Goal: Information Seeking & Learning: Learn about a topic

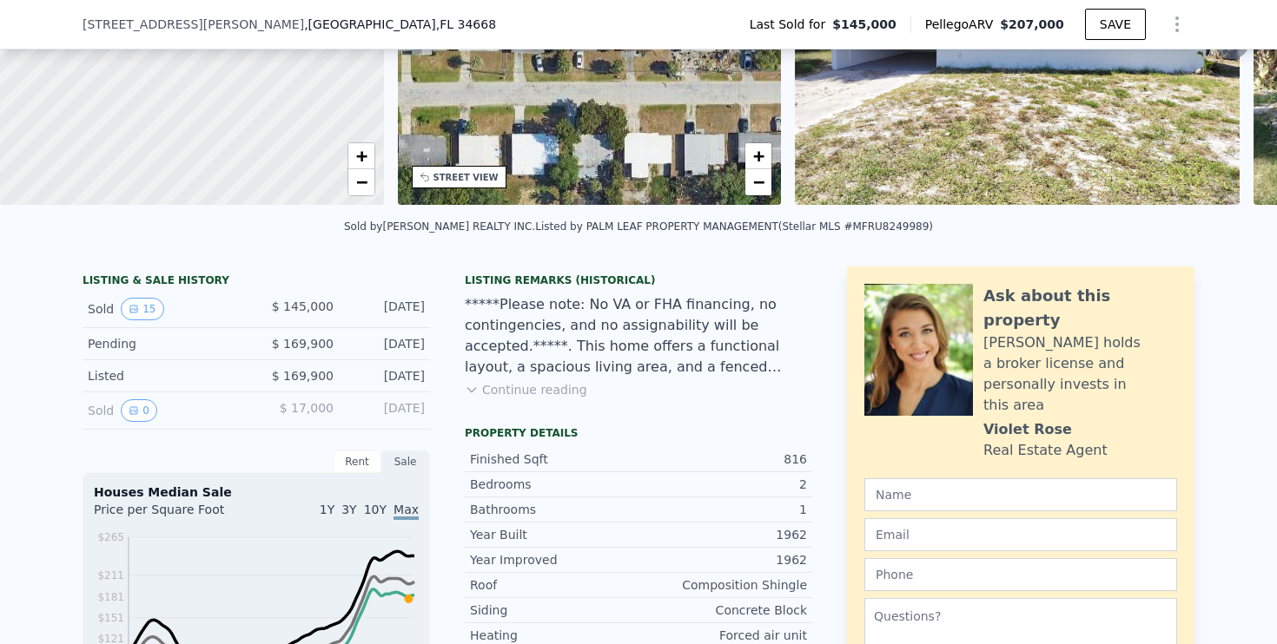
scroll to position [229, 0]
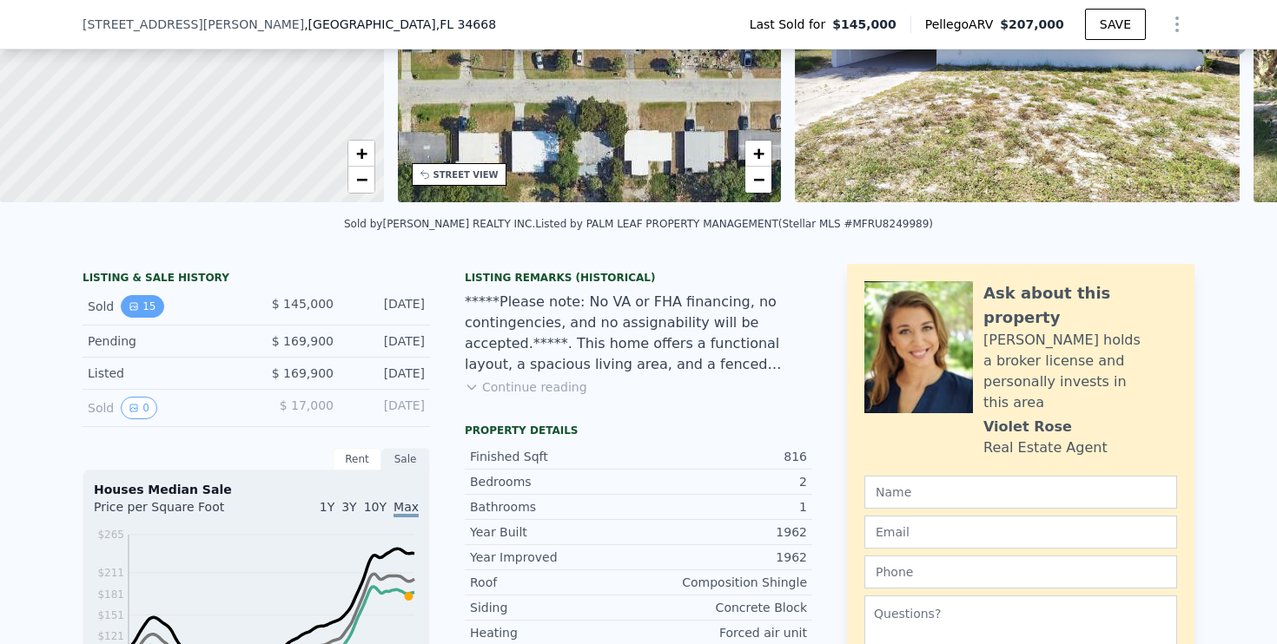
click at [138, 309] on button "15" at bounding box center [142, 306] width 43 height 23
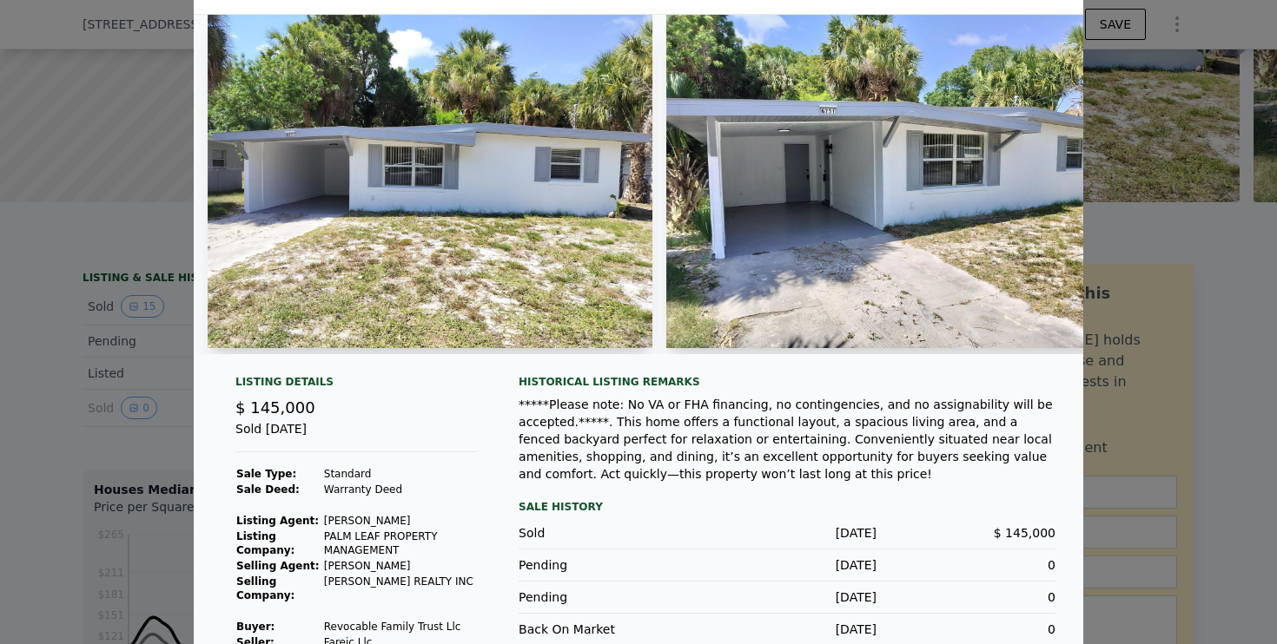
scroll to position [0, 0]
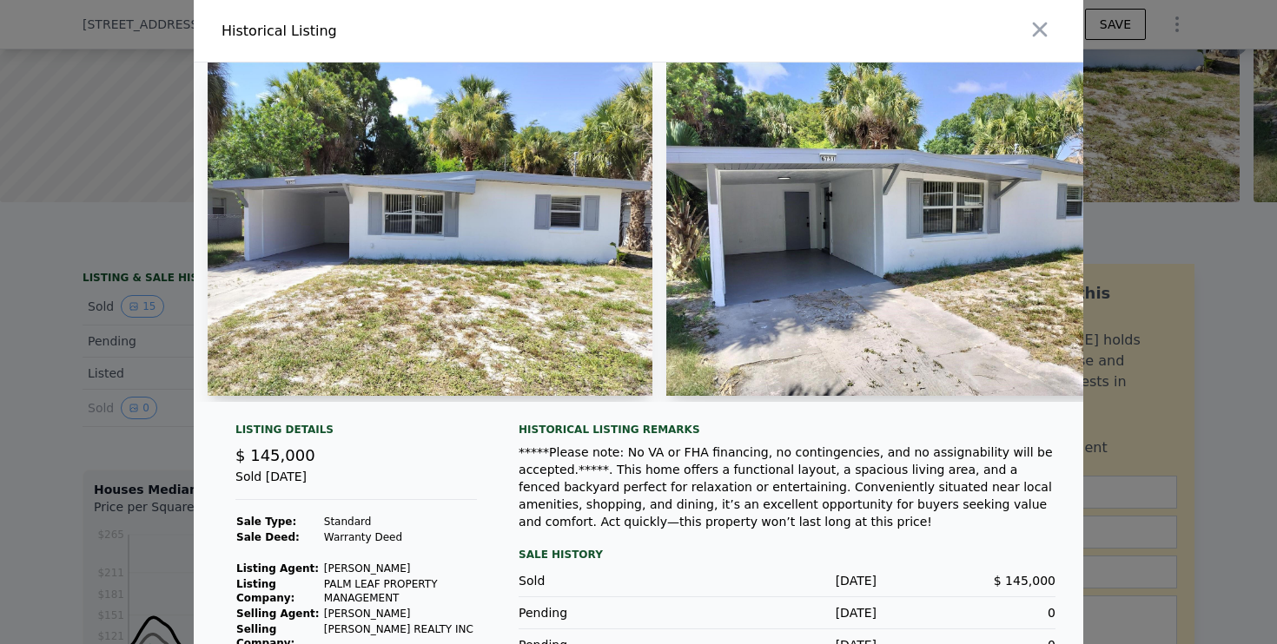
click at [809, 247] on img at bounding box center [888, 230] width 445 height 334
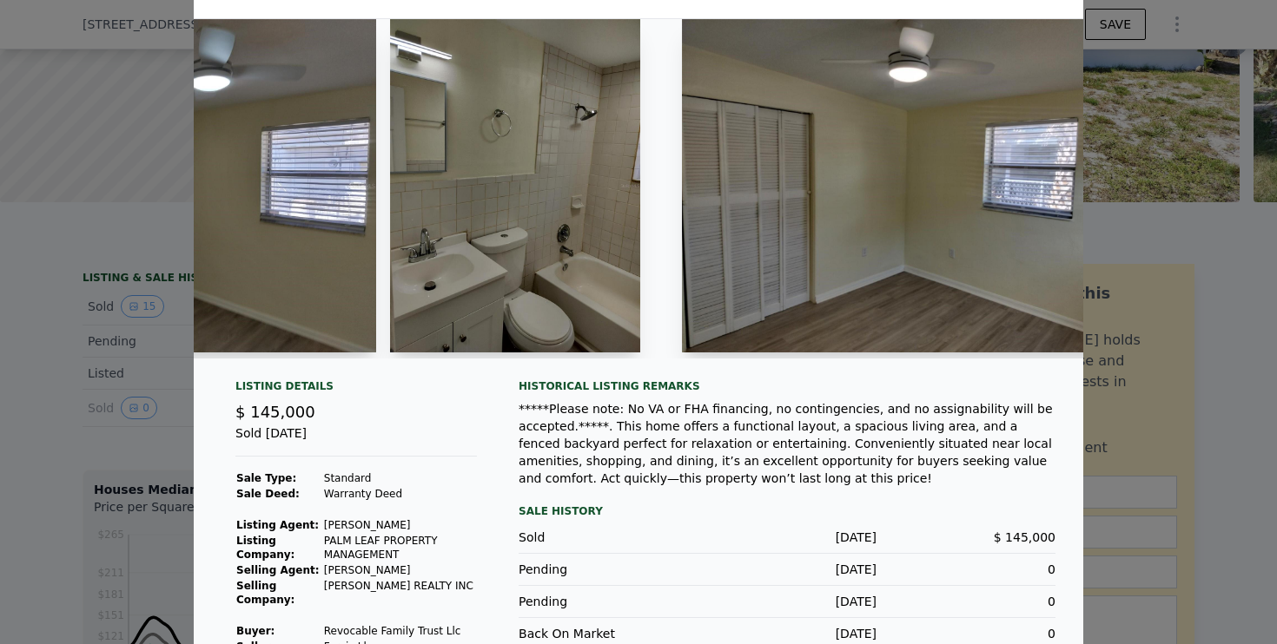
scroll to position [0, 3940]
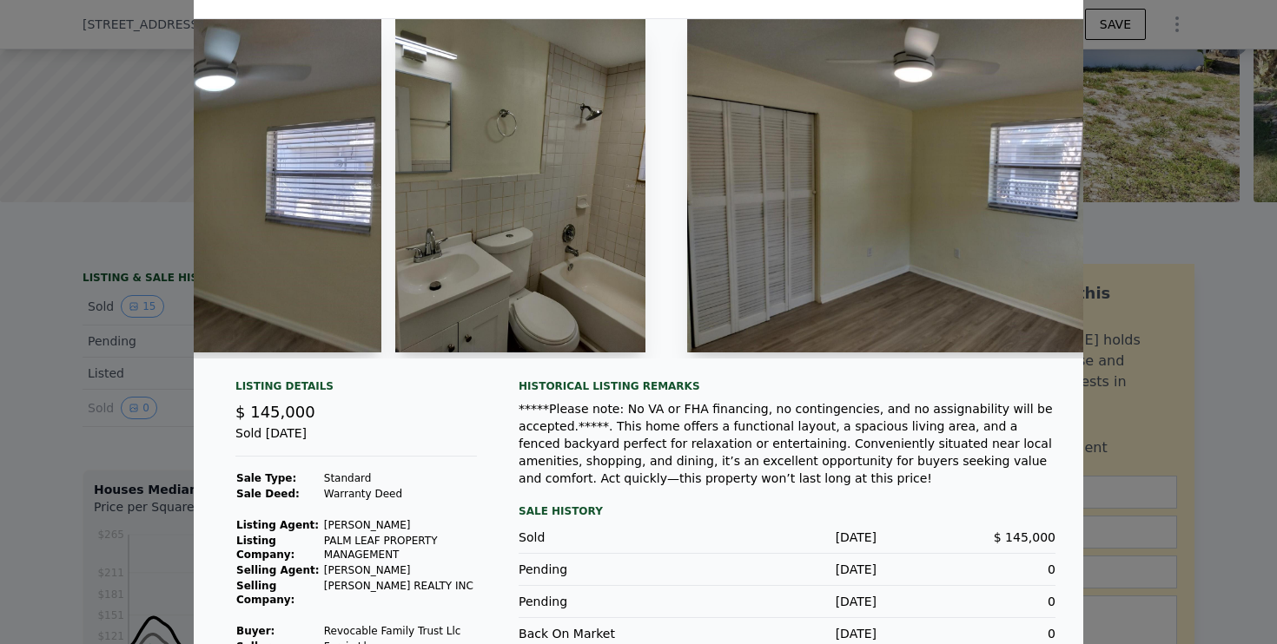
click at [478, 287] on img at bounding box center [520, 186] width 250 height 334
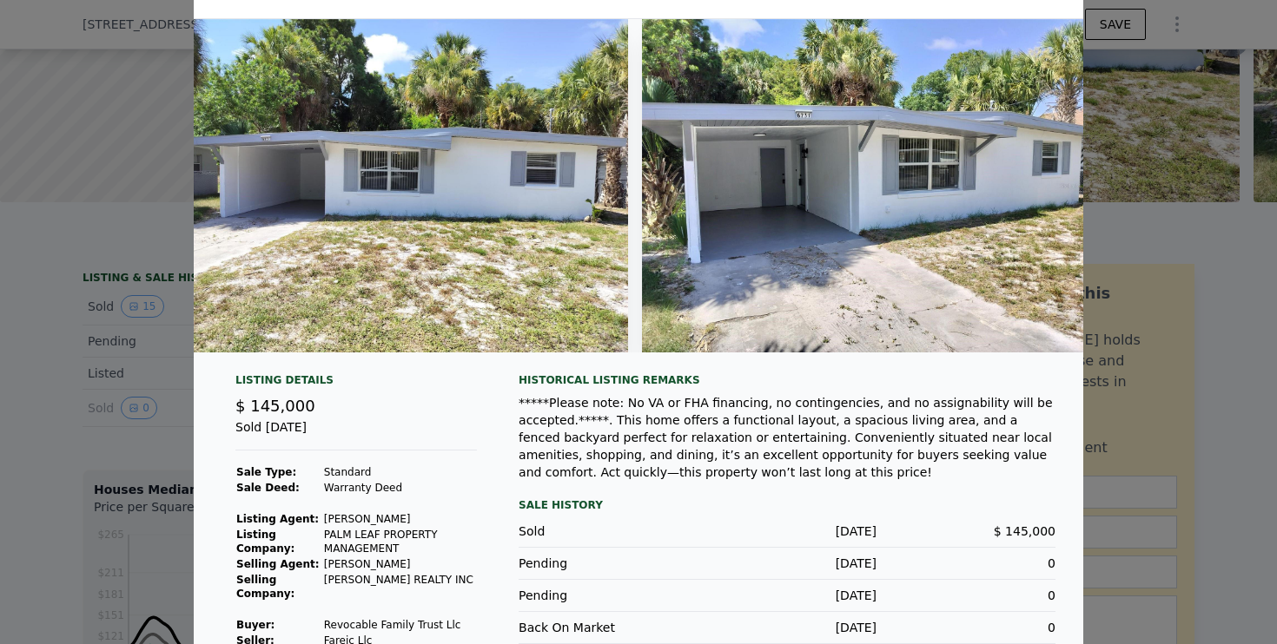
scroll to position [0, 0]
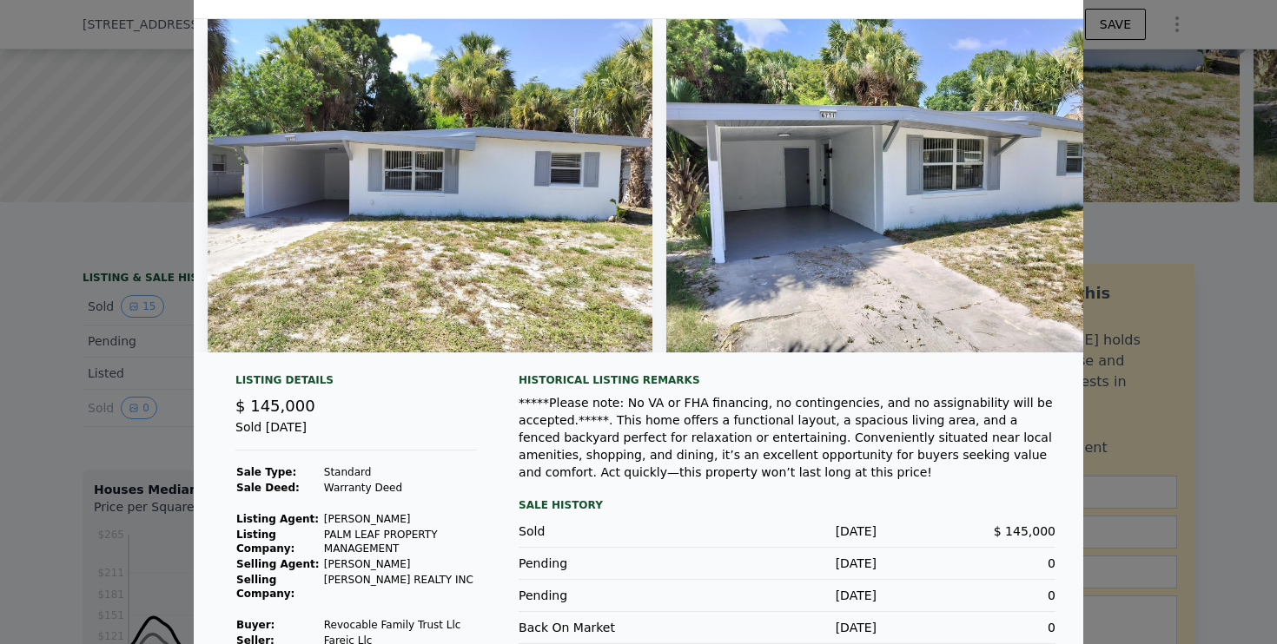
click at [26, 261] on div at bounding box center [638, 322] width 1277 height 644
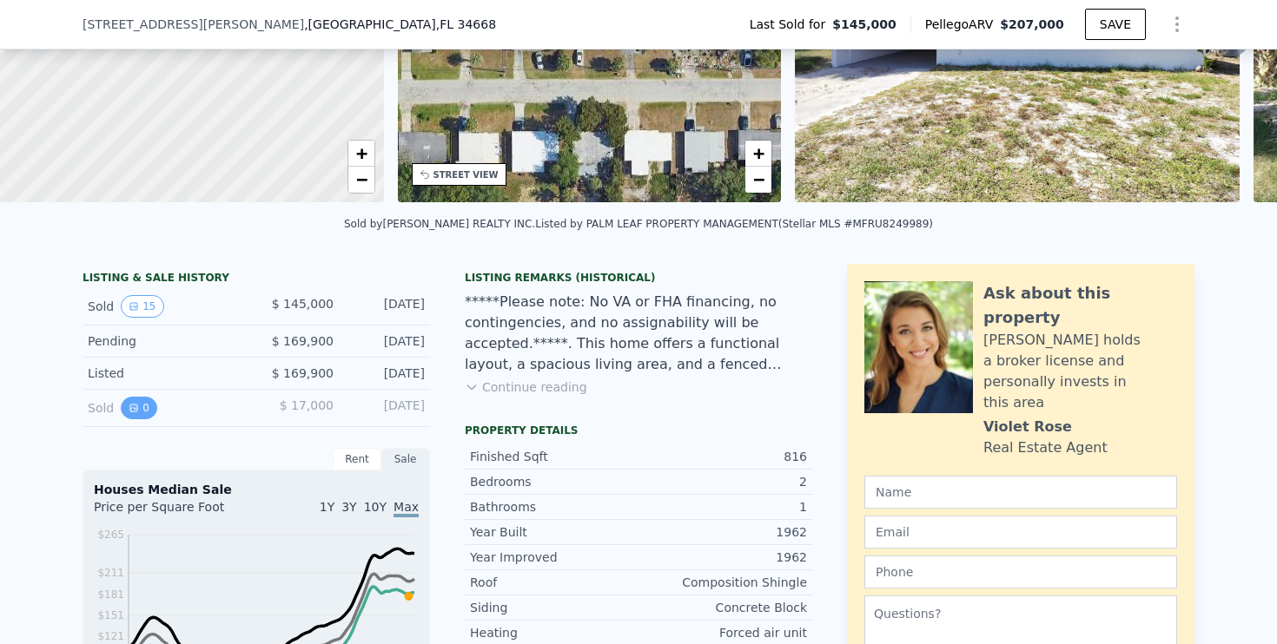
click at [137, 405] on icon "View historical data" at bounding box center [134, 408] width 10 height 10
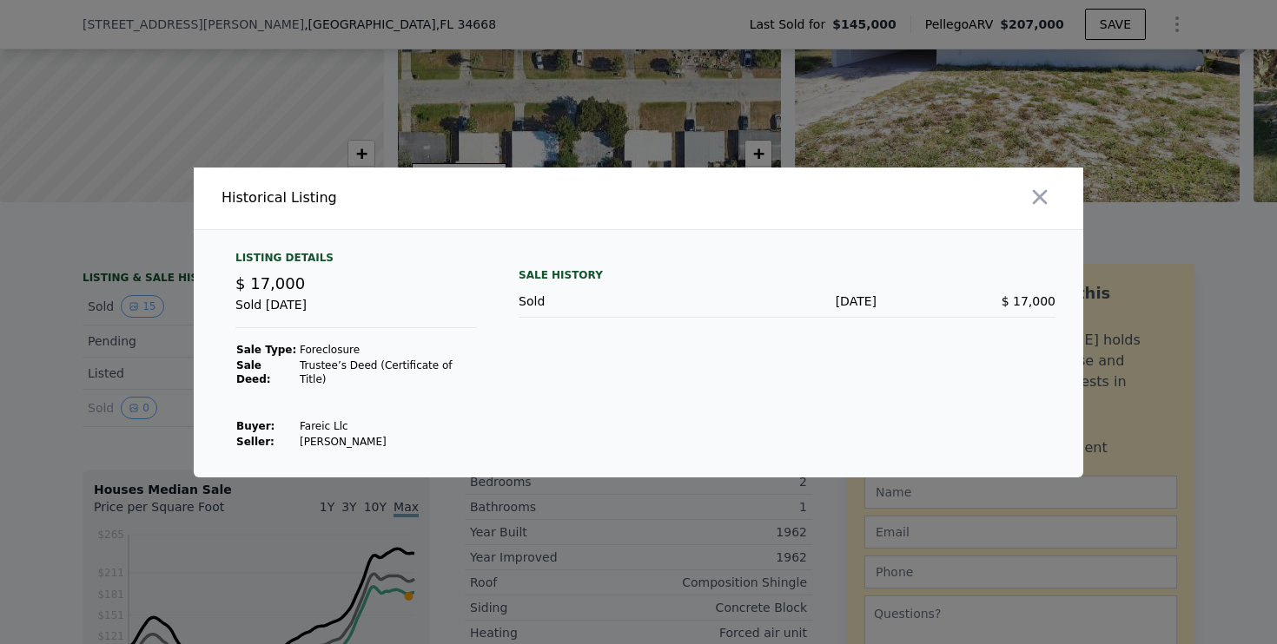
click at [55, 322] on div at bounding box center [638, 322] width 1277 height 644
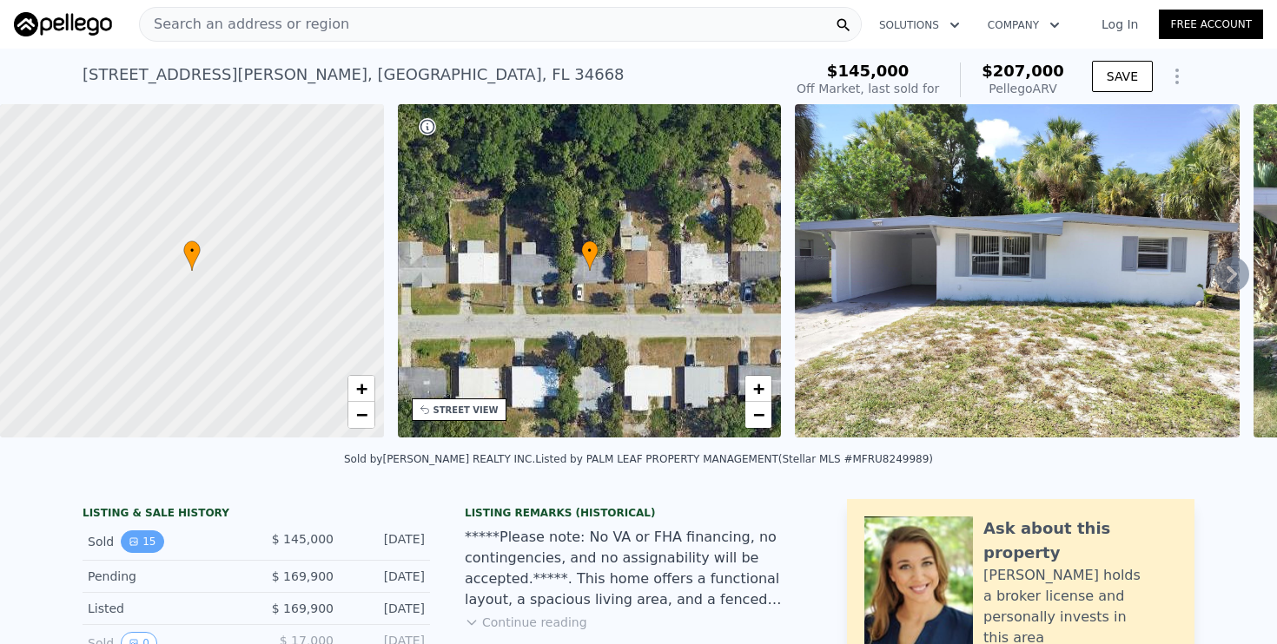
click at [145, 540] on button "15" at bounding box center [142, 542] width 43 height 23
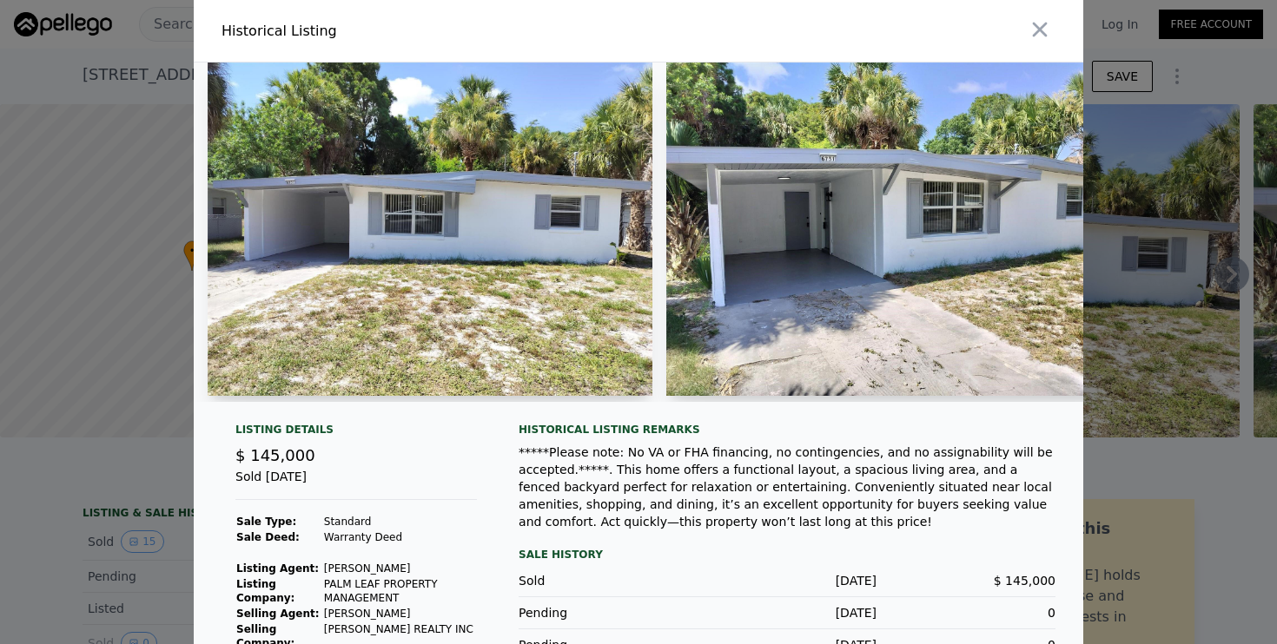
click at [981, 193] on img at bounding box center [888, 230] width 445 height 334
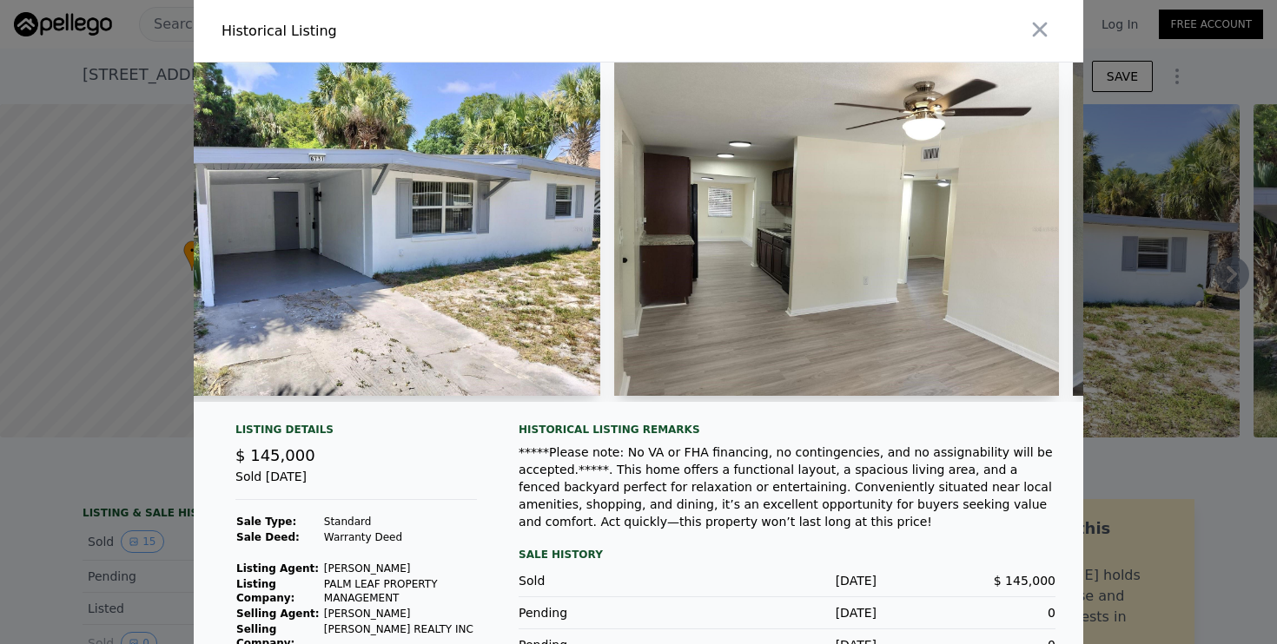
scroll to position [0, 514]
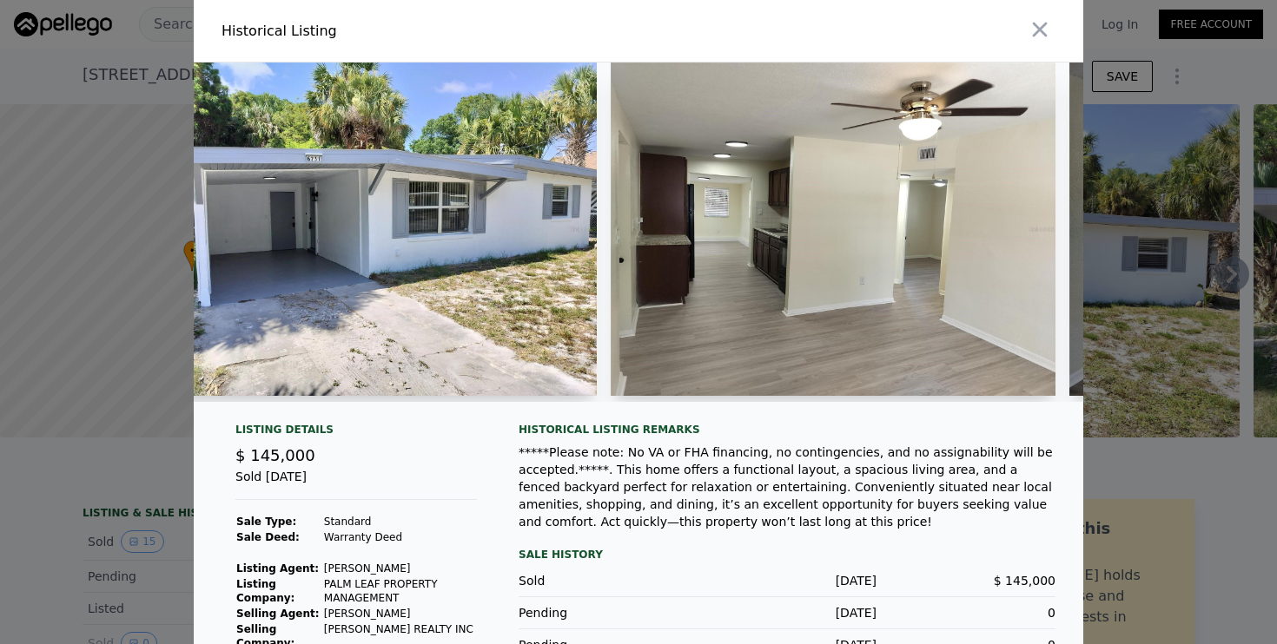
click at [939, 154] on img at bounding box center [833, 230] width 445 height 334
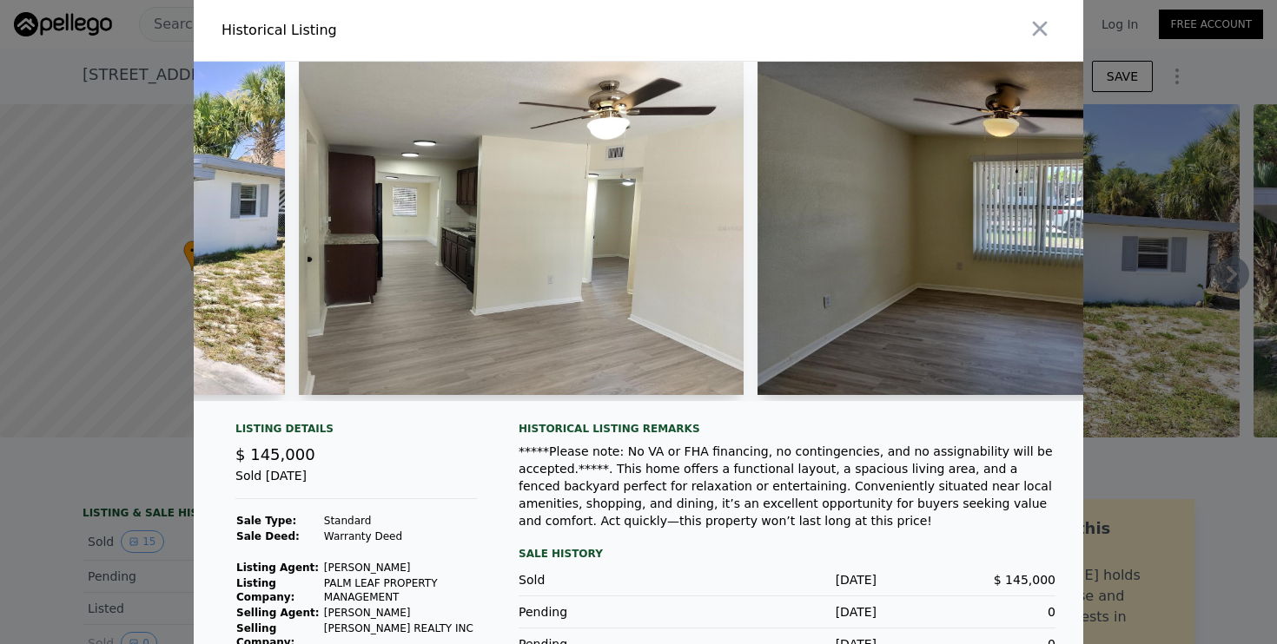
scroll to position [0, 829]
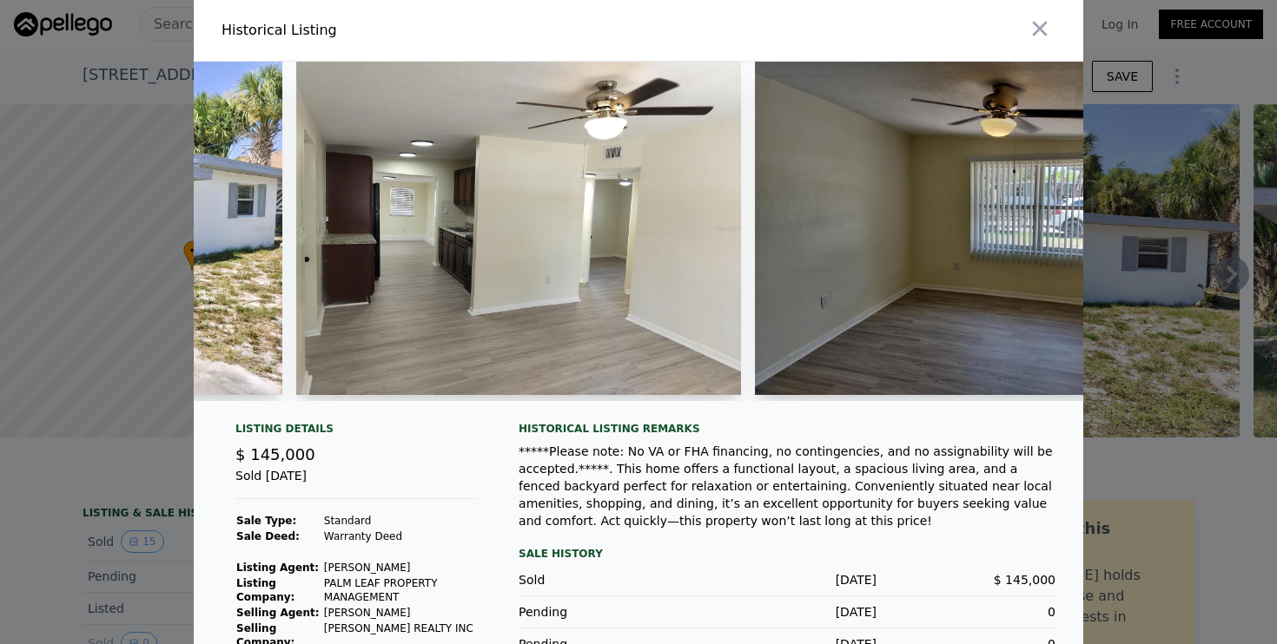
click at [658, 279] on img at bounding box center [518, 229] width 445 height 334
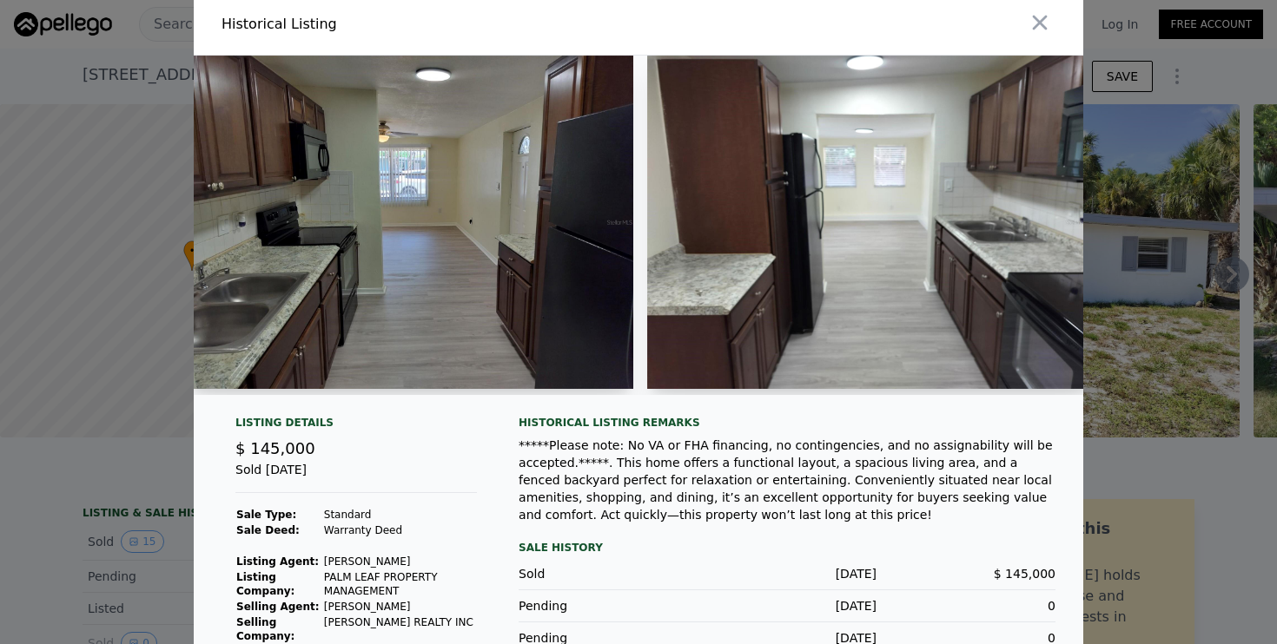
scroll to position [0, 0]
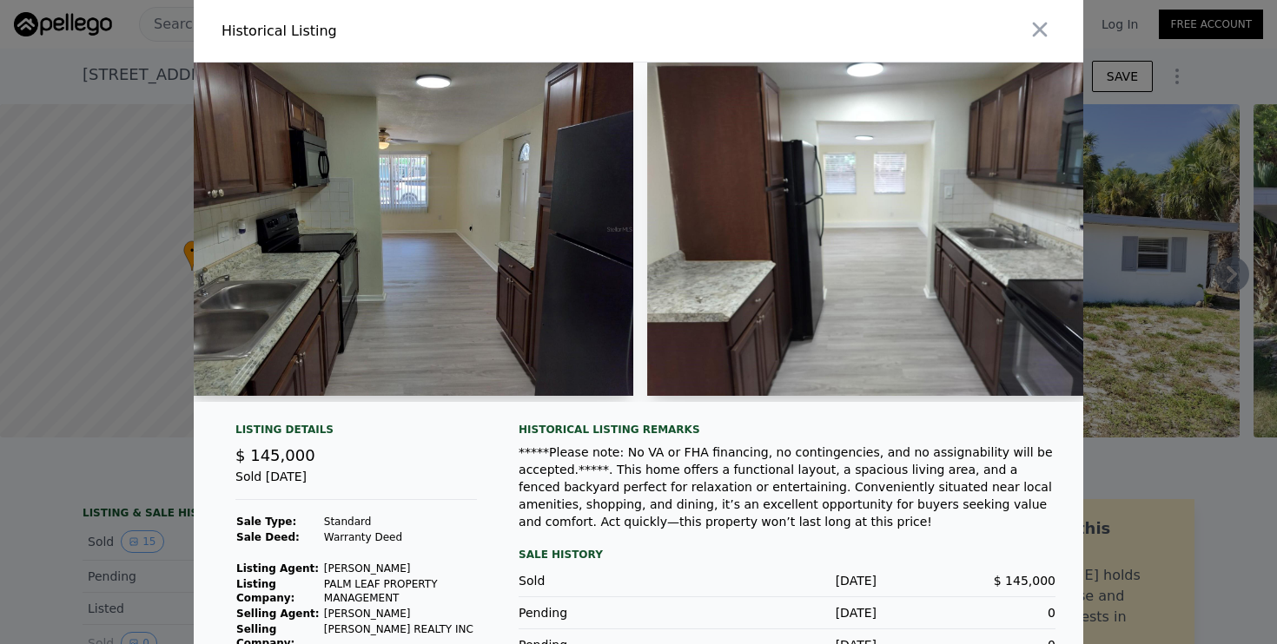
click at [877, 251] on img at bounding box center [869, 230] width 445 height 334
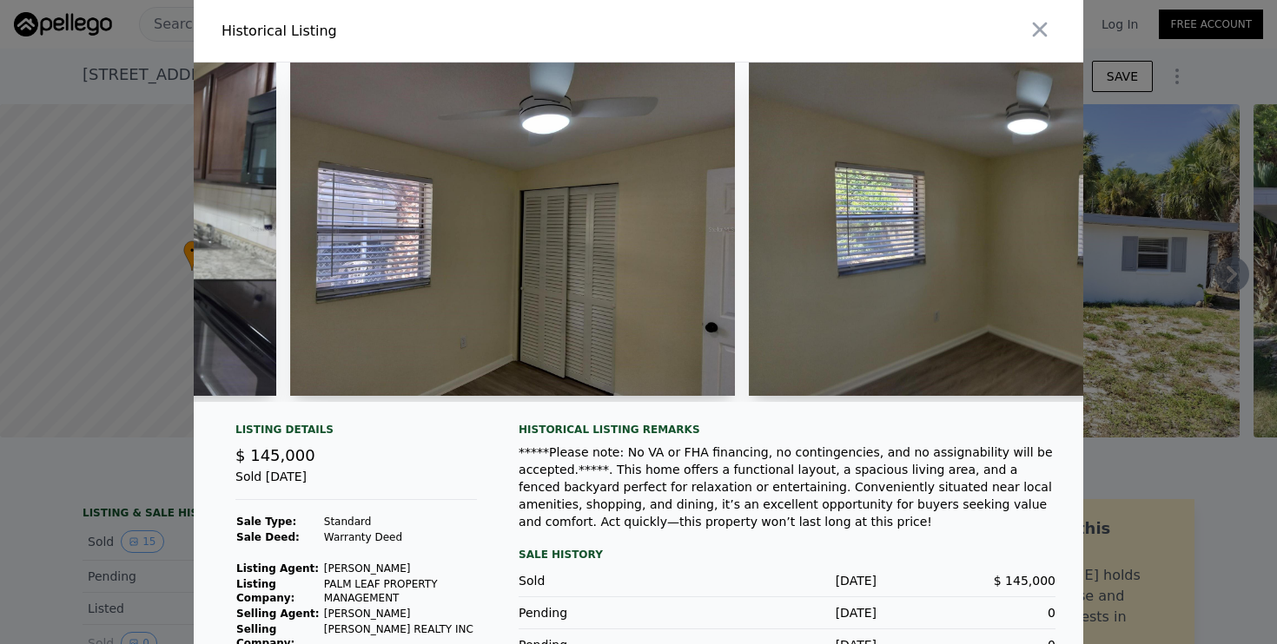
scroll to position [2, 0]
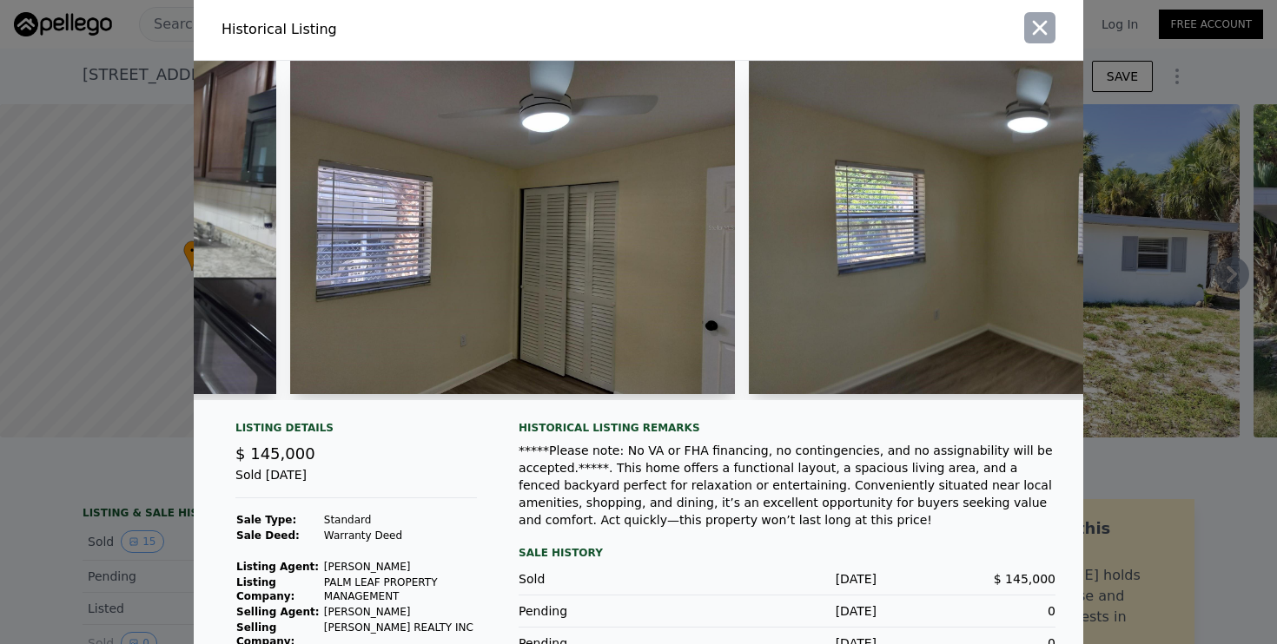
click at [1038, 29] on icon "button" at bounding box center [1040, 28] width 15 height 15
